Goal: Navigation & Orientation: Find specific page/section

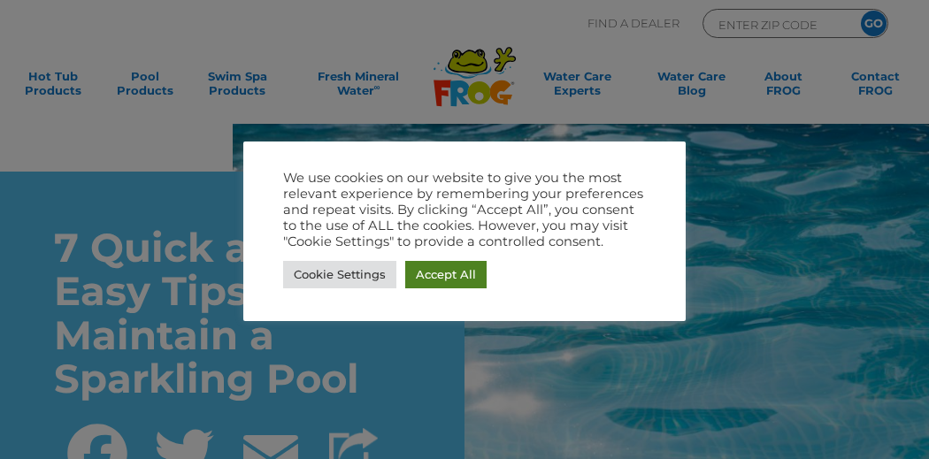
click at [463, 269] on link "Accept All" at bounding box center [445, 274] width 81 height 27
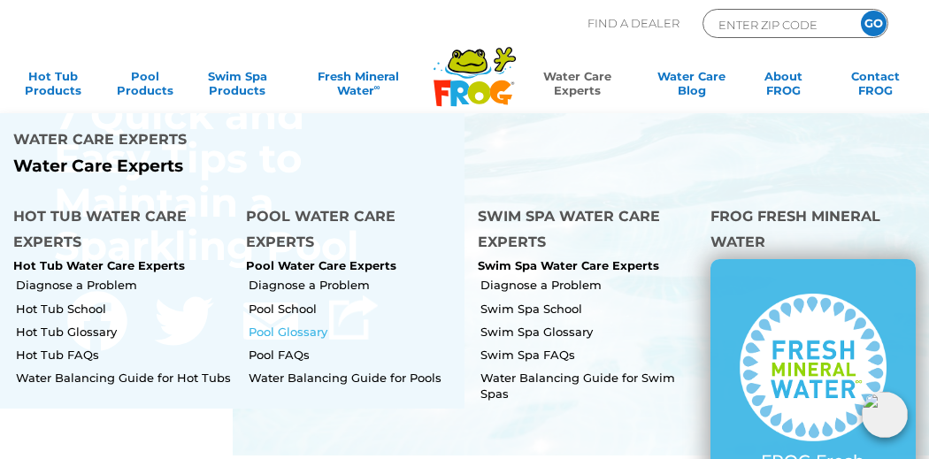
scroll to position [142, 0]
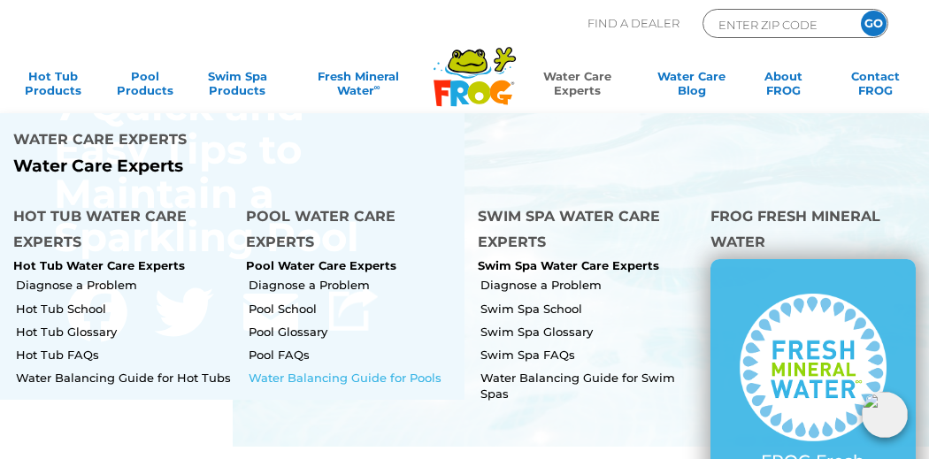
click at [249, 373] on link "Water Balancing Guide for Pools" at bounding box center [357, 378] width 217 height 16
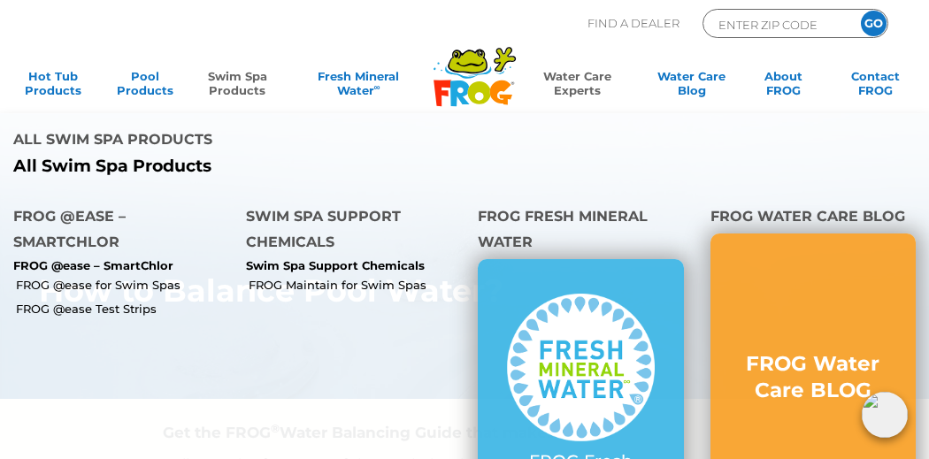
click at [208, 70] on link "Swim Spa Products" at bounding box center [238, 86] width 72 height 35
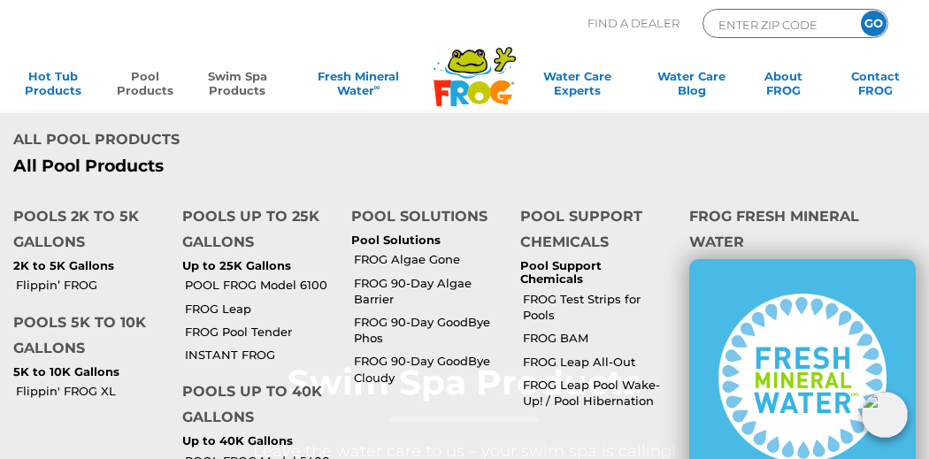
click at [134, 69] on link "Pool Products" at bounding box center [146, 86] width 72 height 35
